Goal: Task Accomplishment & Management: Use online tool/utility

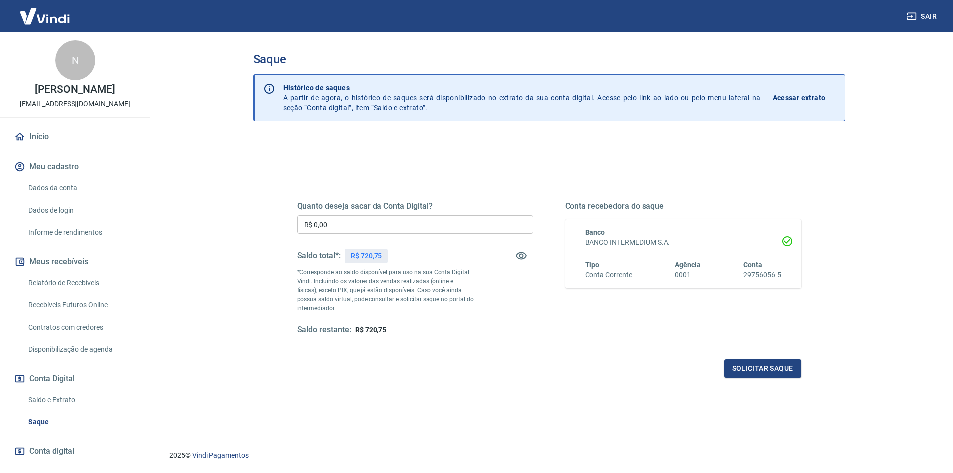
click at [406, 231] on input "R$ 0,00" at bounding box center [415, 224] width 236 height 19
type input "R$ 720,75"
click at [765, 370] on button "Solicitar saque" at bounding box center [763, 368] width 77 height 19
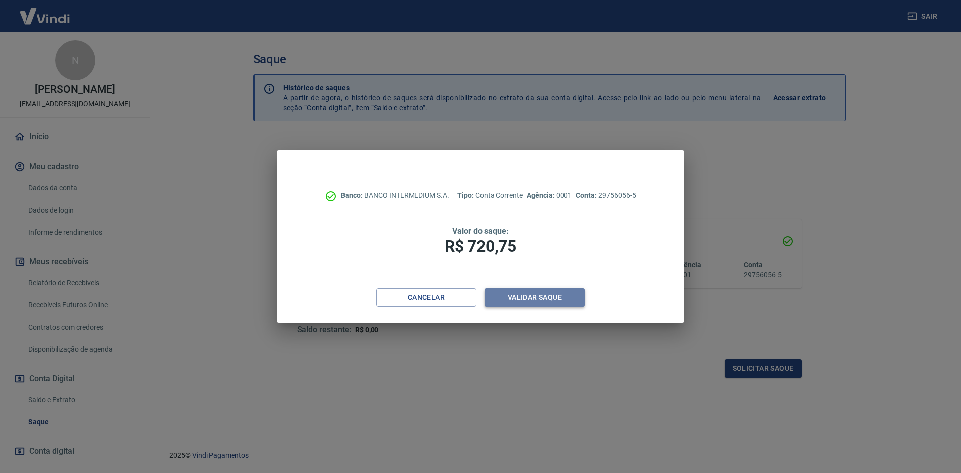
click at [544, 301] on button "Validar saque" at bounding box center [534, 297] width 100 height 19
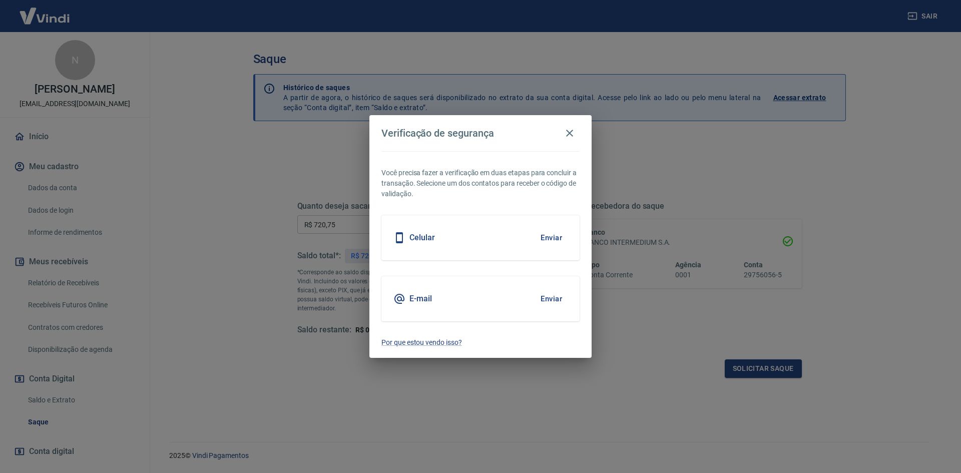
click at [550, 297] on button "Enviar" at bounding box center [551, 298] width 33 height 21
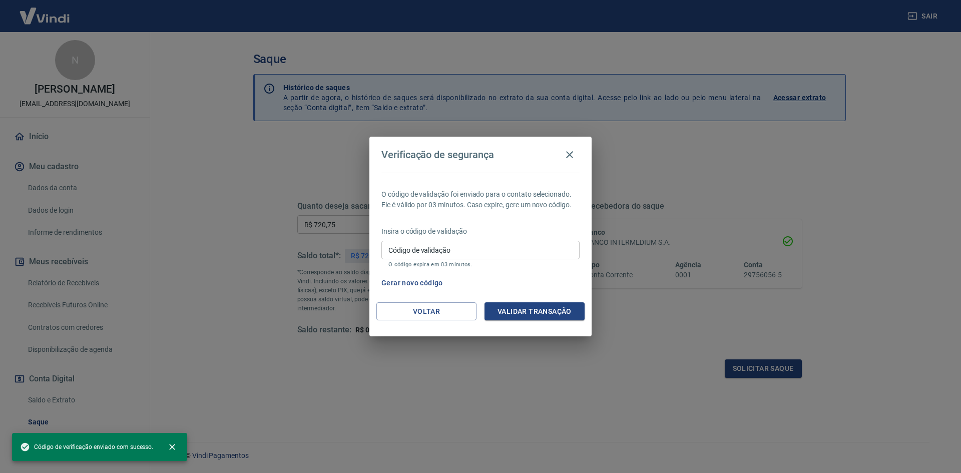
drag, startPoint x: 458, startPoint y: 253, endPoint x: 464, endPoint y: 259, distance: 8.5
click at [458, 253] on input "Código de validação" at bounding box center [480, 250] width 198 height 19
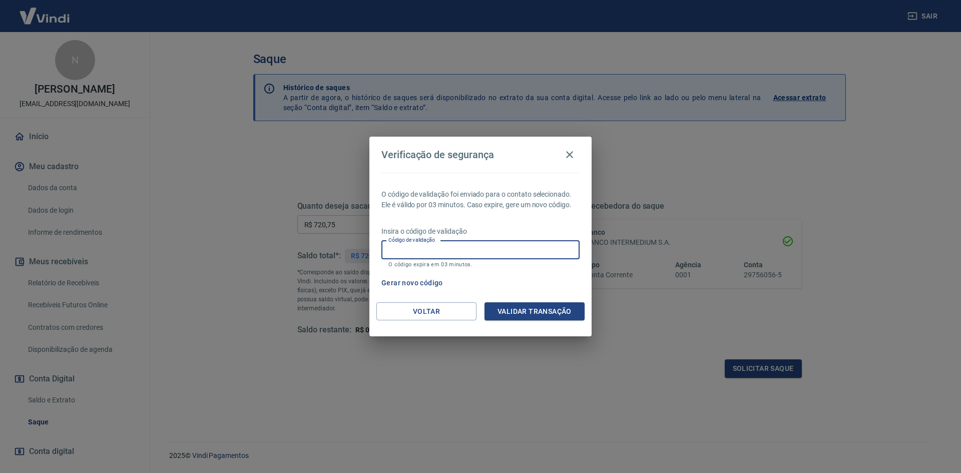
paste input "950909"
type input "950909"
drag, startPoint x: 527, startPoint y: 305, endPoint x: 540, endPoint y: 301, distance: 13.6
click at [530, 304] on button "Validar transação" at bounding box center [534, 311] width 100 height 19
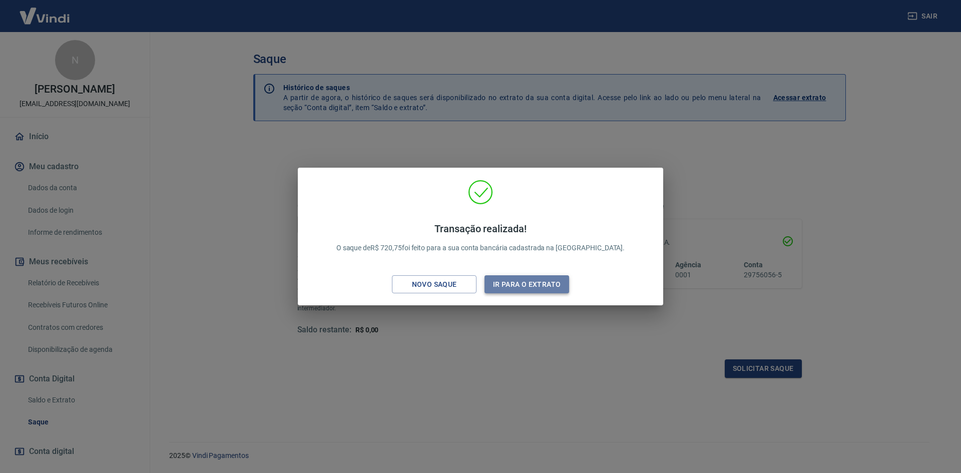
click at [503, 276] on button "Ir para o extrato" at bounding box center [526, 284] width 85 height 19
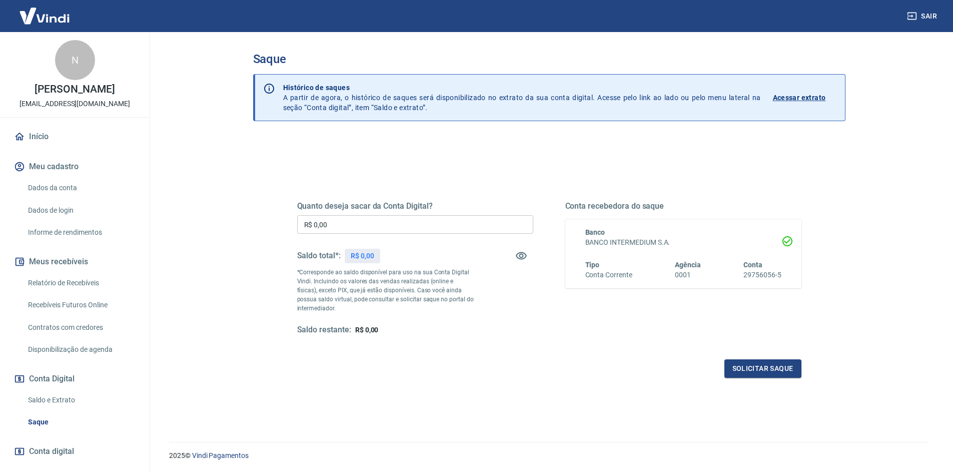
click at [398, 257] on div "Saldo total*: R$ 0,00" at bounding box center [415, 256] width 236 height 24
click at [233, 259] on div "Saque Histórico de saques A partir de agora, o histórico de saques será disponi…" at bounding box center [549, 231] width 641 height 398
